Goal: Task Accomplishment & Management: Manage account settings

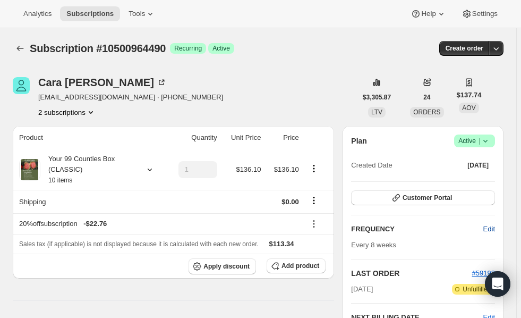
click at [500, 232] on button "Edit" at bounding box center [489, 228] width 24 height 17
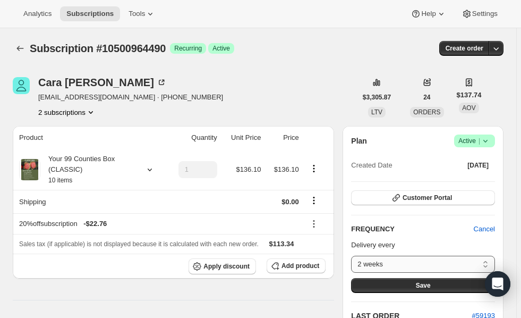
click at [418, 264] on select "2 weeks 4 weeks 6 weeks 8 weeks Custom..." at bounding box center [423, 264] width 144 height 17
click at [396, 93] on button "$3,305.87" at bounding box center [376, 97] width 41 height 15
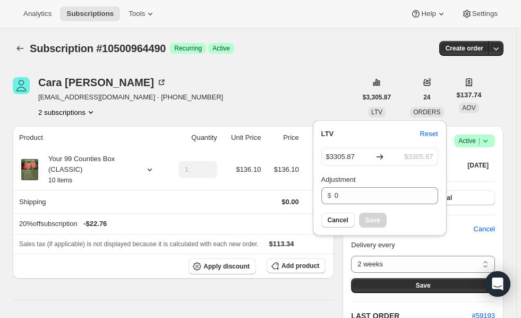
click at [378, 53] on div "Create order" at bounding box center [421, 48] width 165 height 15
